Goal: Task Accomplishment & Management: Use online tool/utility

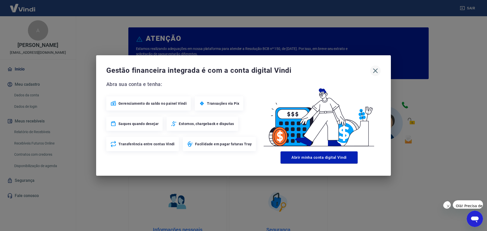
click at [374, 71] on icon "button" at bounding box center [376, 71] width 8 height 8
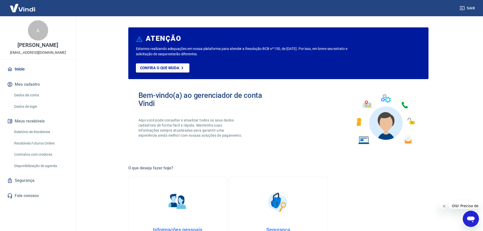
click at [45, 137] on link "Relatório de Recebíveis" at bounding box center [41, 132] width 58 height 10
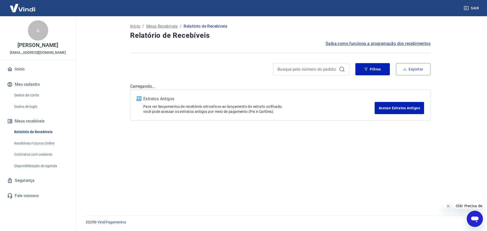
click at [419, 69] on button "Exportar" at bounding box center [413, 69] width 35 height 12
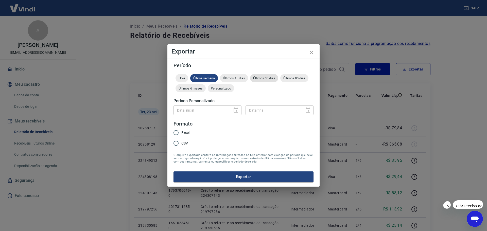
click at [256, 80] on span "Últimos 30 dias" at bounding box center [264, 78] width 28 height 4
click at [176, 135] on input "Excel" at bounding box center [176, 132] width 11 height 11
radio input "true"
click at [249, 178] on button "Exportar" at bounding box center [244, 177] width 140 height 11
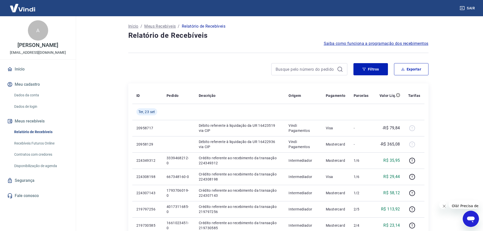
click at [470, 9] on button "Sair" at bounding box center [468, 8] width 18 height 9
